Goal: Task Accomplishment & Management: Use online tool/utility

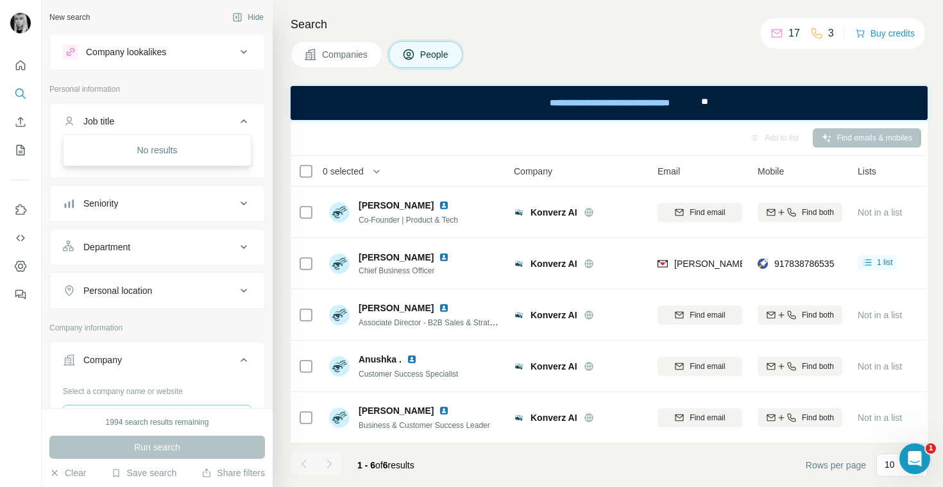
scroll to position [296, 0]
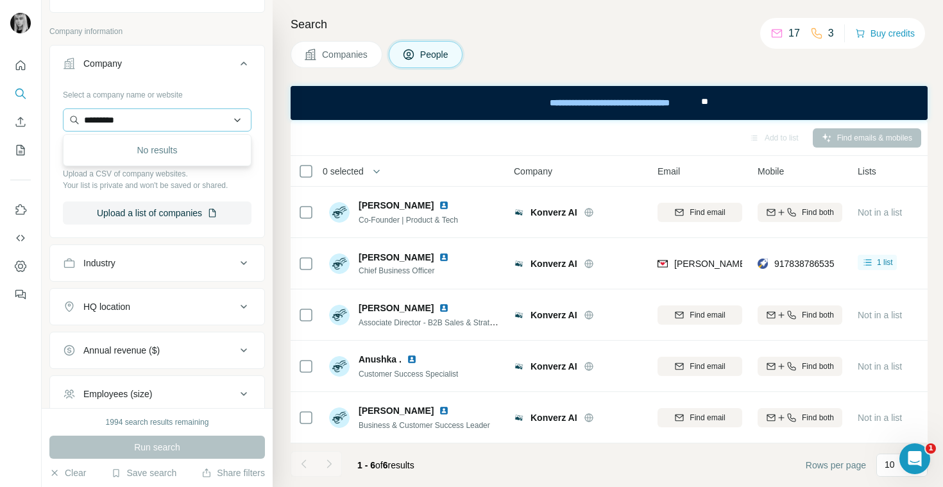
click at [148, 124] on input "*********" at bounding box center [157, 119] width 189 height 23
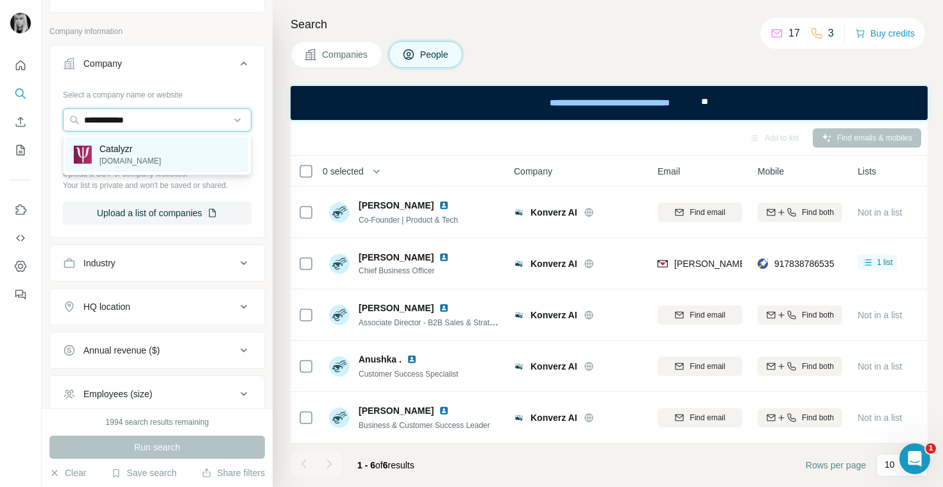
type input "**********"
click at [177, 148] on div "Catalyzr [DOMAIN_NAME]" at bounding box center [157, 154] width 182 height 35
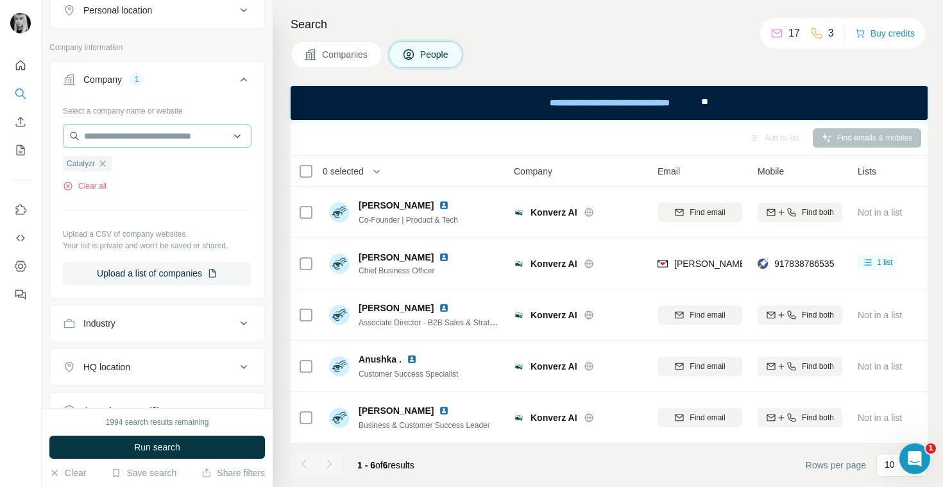
scroll to position [278, 0]
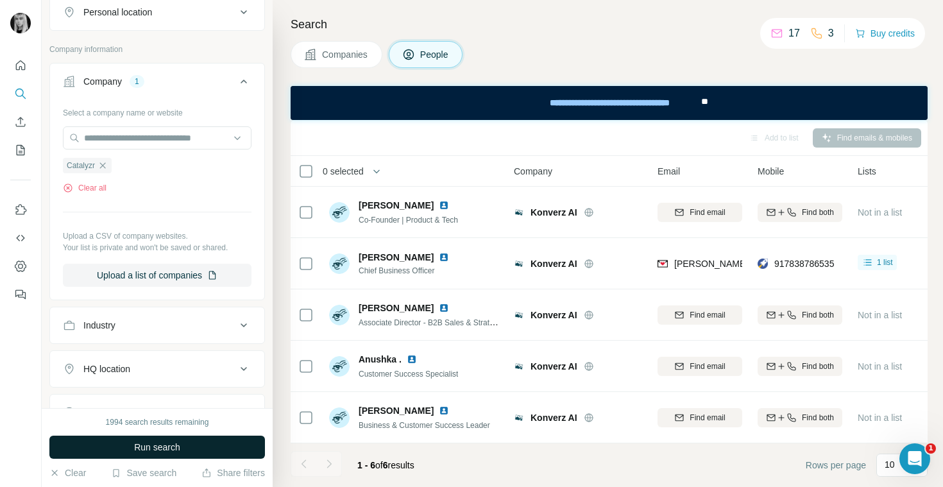
click at [195, 443] on button "Run search" at bounding box center [157, 447] width 216 height 23
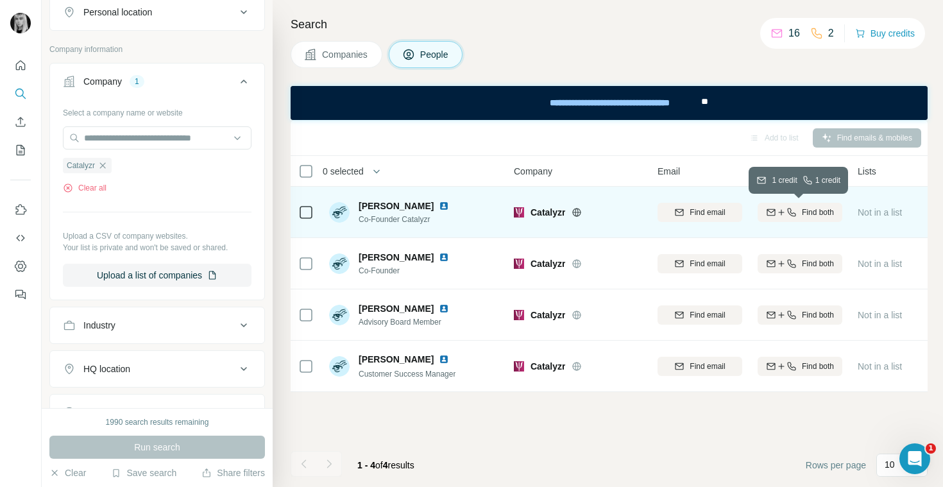
click at [817, 213] on span "Find both" at bounding box center [818, 213] width 32 height 12
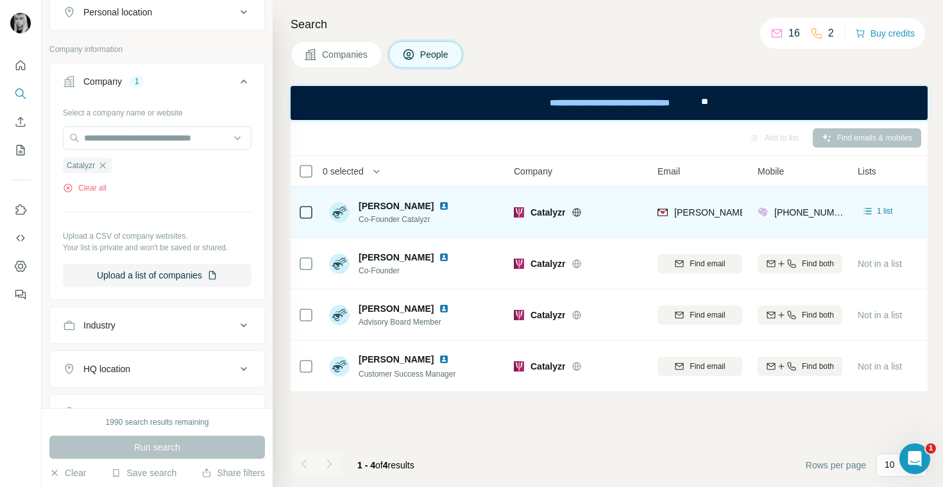
click at [721, 223] on div "[PERSON_NAME][EMAIL_ADDRESS][PERSON_NAME][DOMAIN_NAME]" at bounding box center [699, 211] width 85 height 35
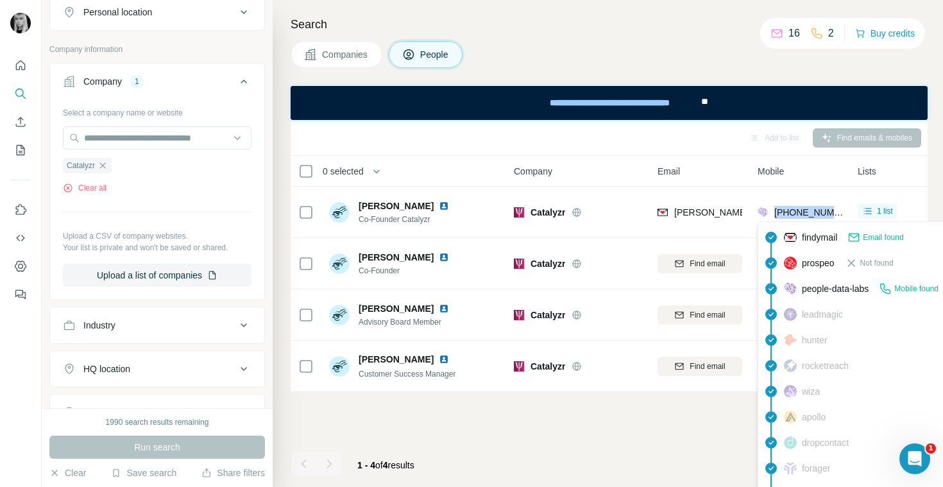
drag, startPoint x: 841, startPoint y: 213, endPoint x: 774, endPoint y: 216, distance: 67.4
click at [774, 216] on div "[PHONE_NUMBER]" at bounding box center [799, 211] width 85 height 35
copy span "[PHONE_NUMBER]"
